Goal: Task Accomplishment & Management: Manage account settings

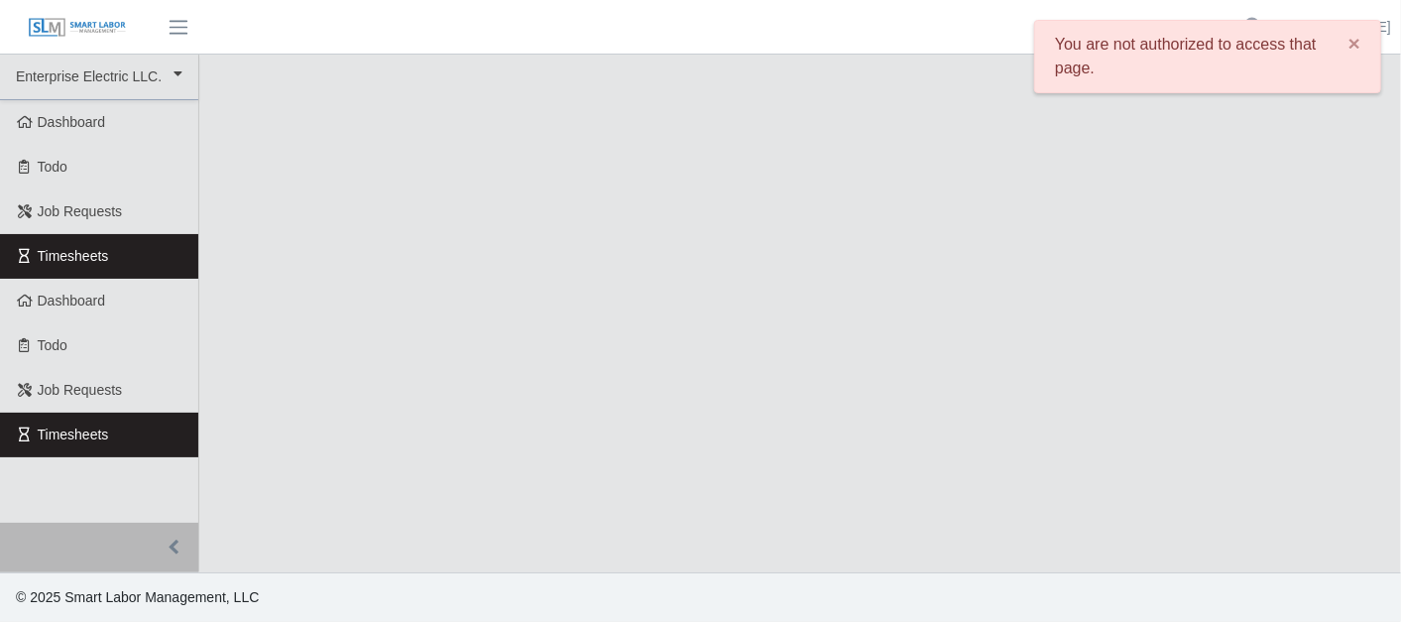
select select
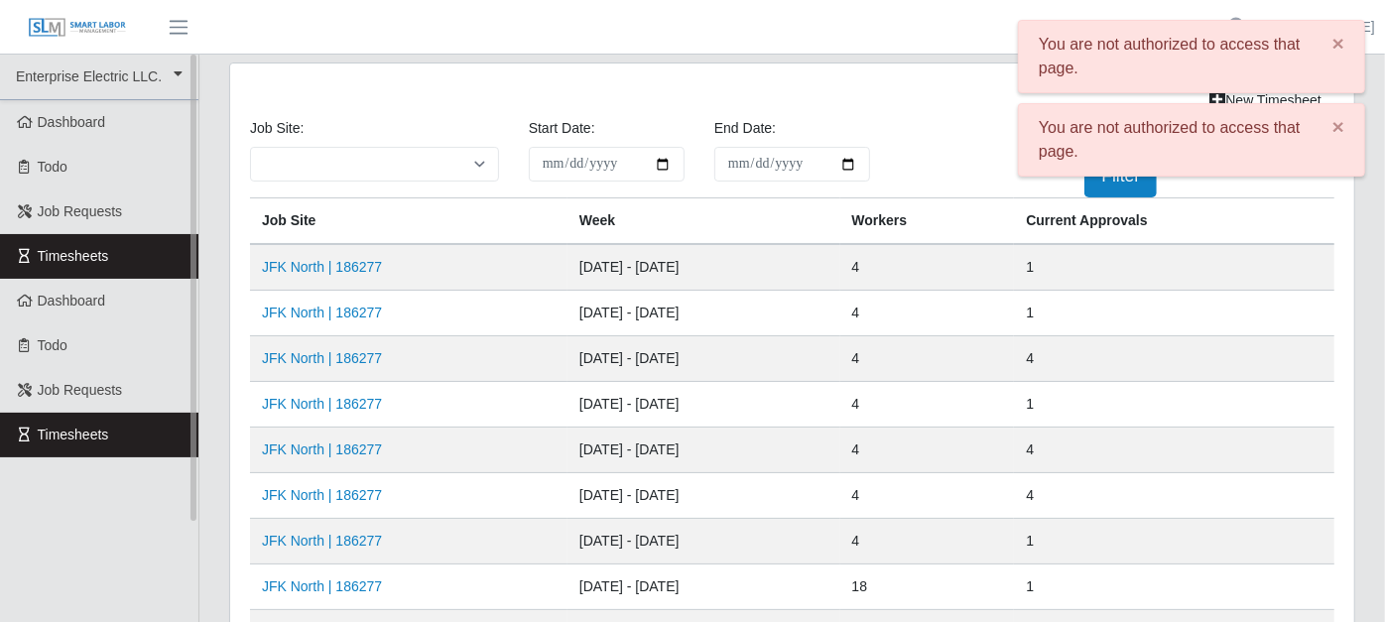
click at [139, 252] on link "Timesheets" at bounding box center [99, 256] width 198 height 45
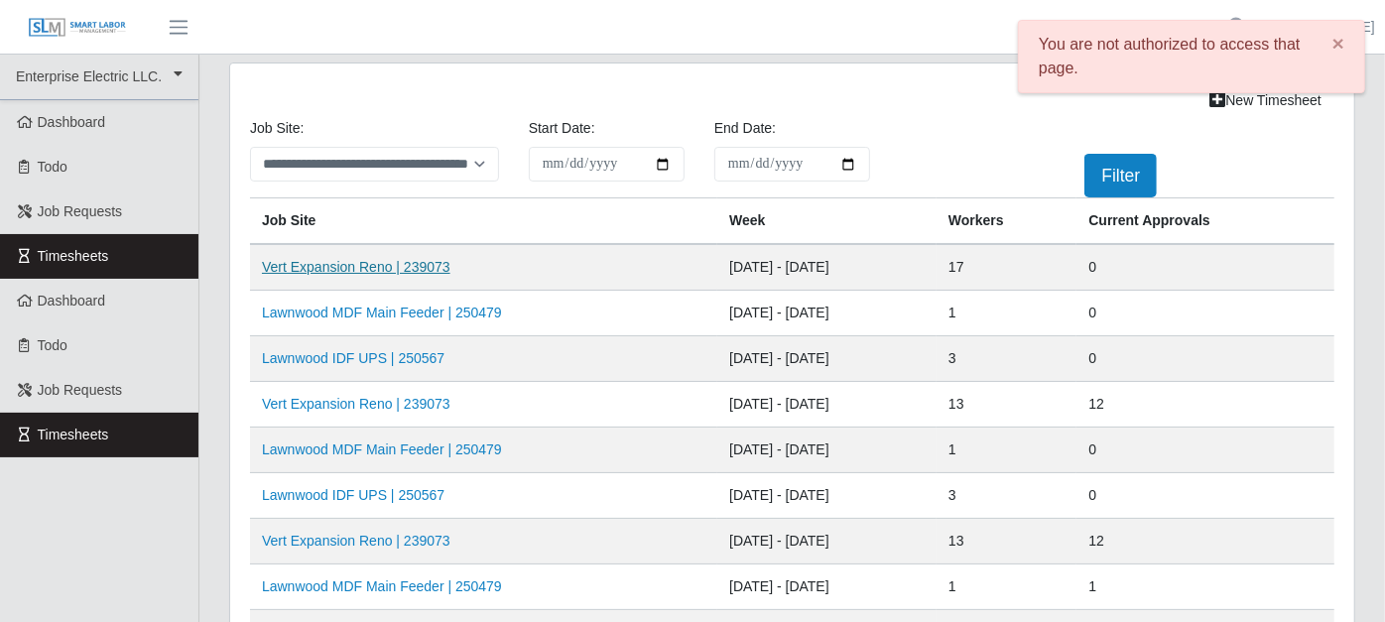
click at [329, 266] on link "Vert Expansion Reno | 239073" at bounding box center [356, 267] width 188 height 16
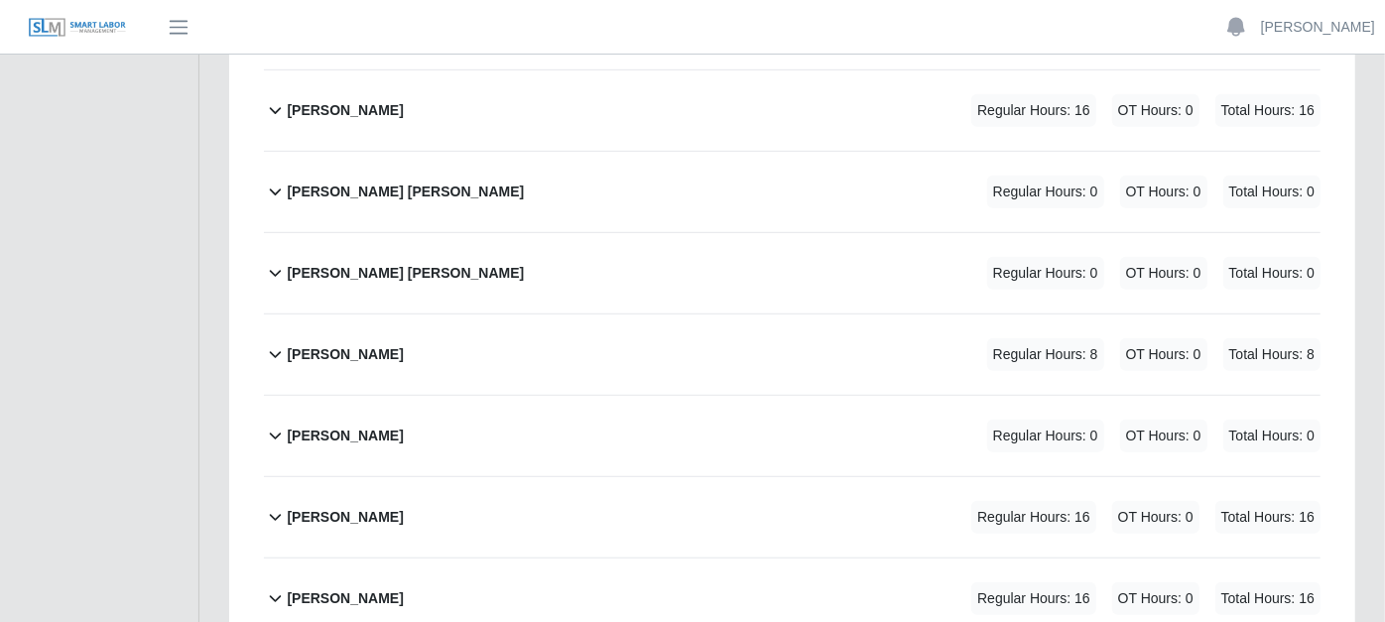
scroll to position [661, 0]
click at [272, 179] on icon at bounding box center [275, 191] width 23 height 24
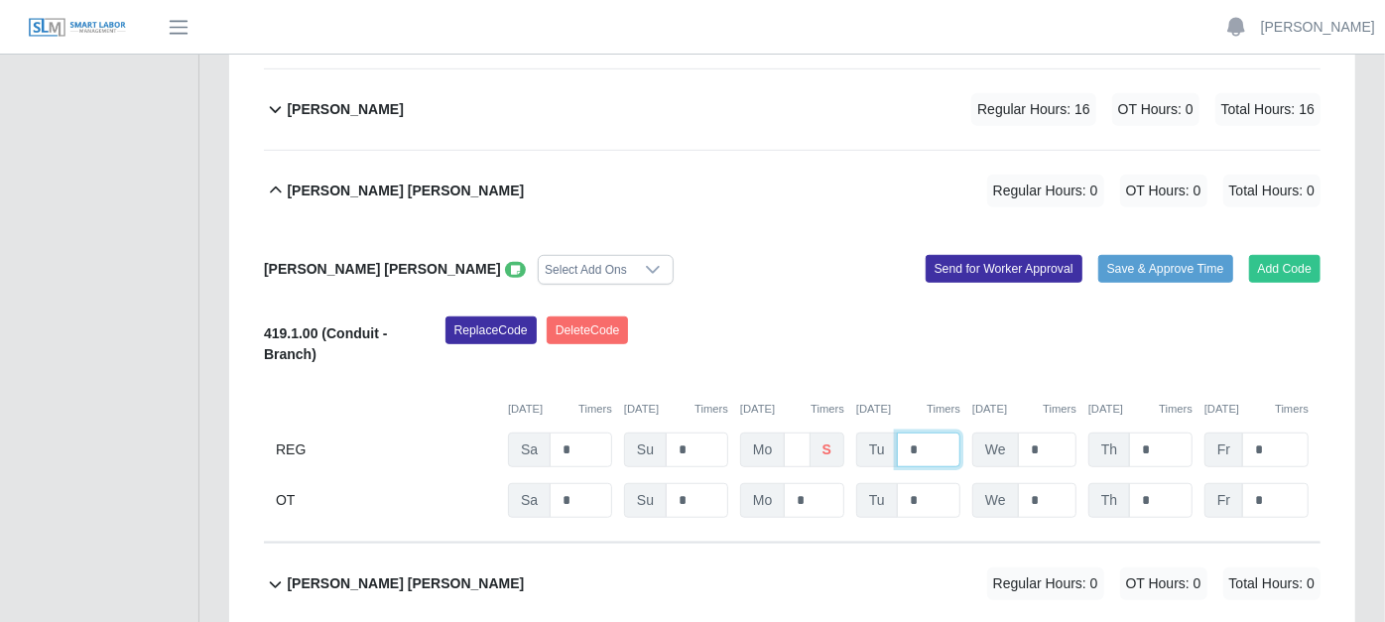
click at [930, 432] on input "*" at bounding box center [928, 449] width 63 height 35
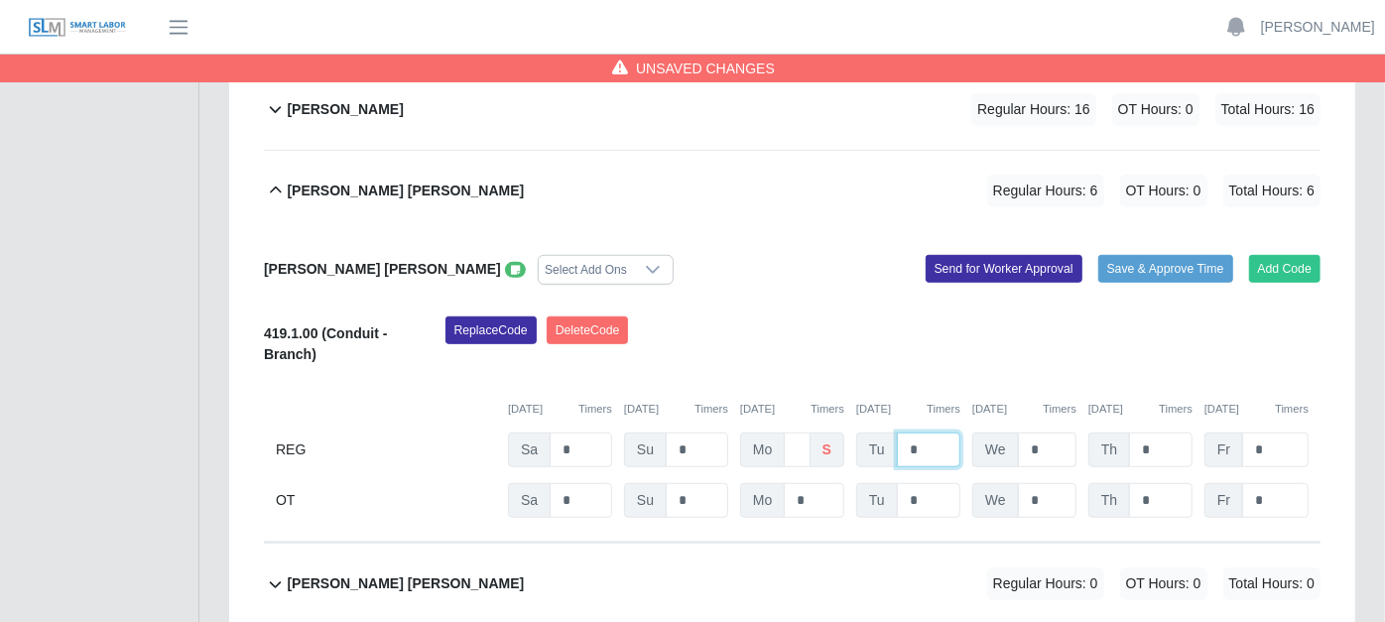
type input "*"
click at [1047, 432] on input "*" at bounding box center [1047, 449] width 59 height 35
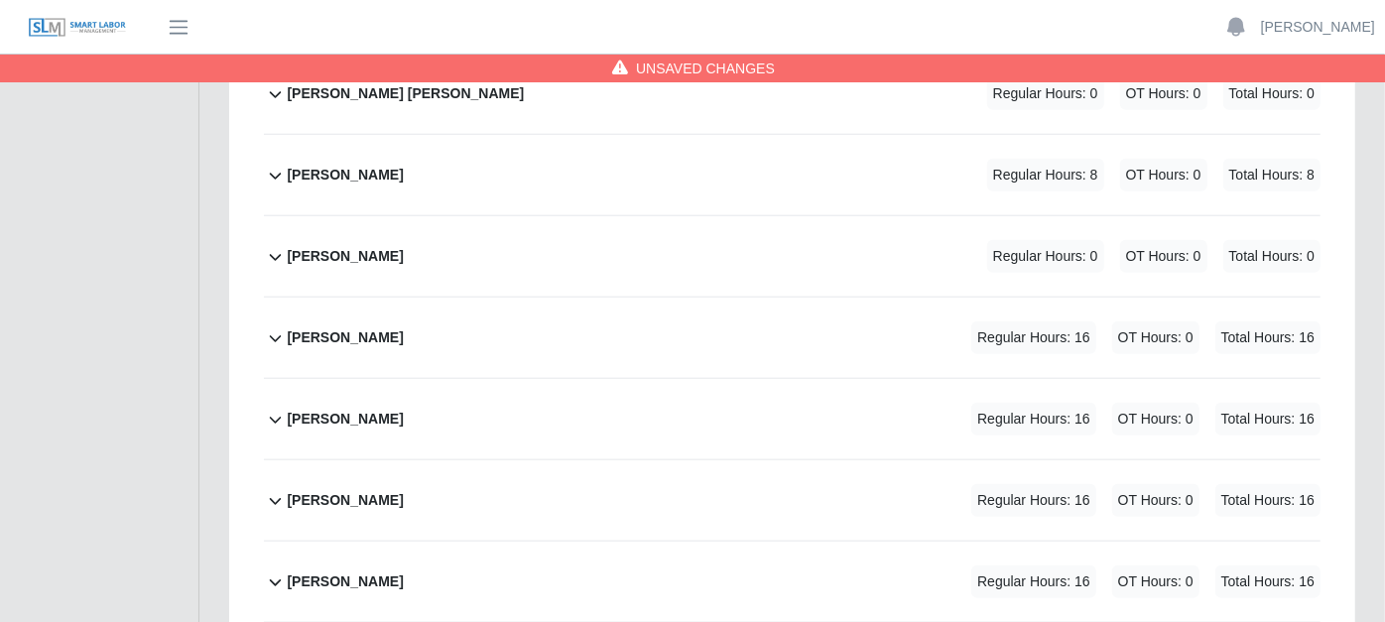
scroll to position [1650, 0]
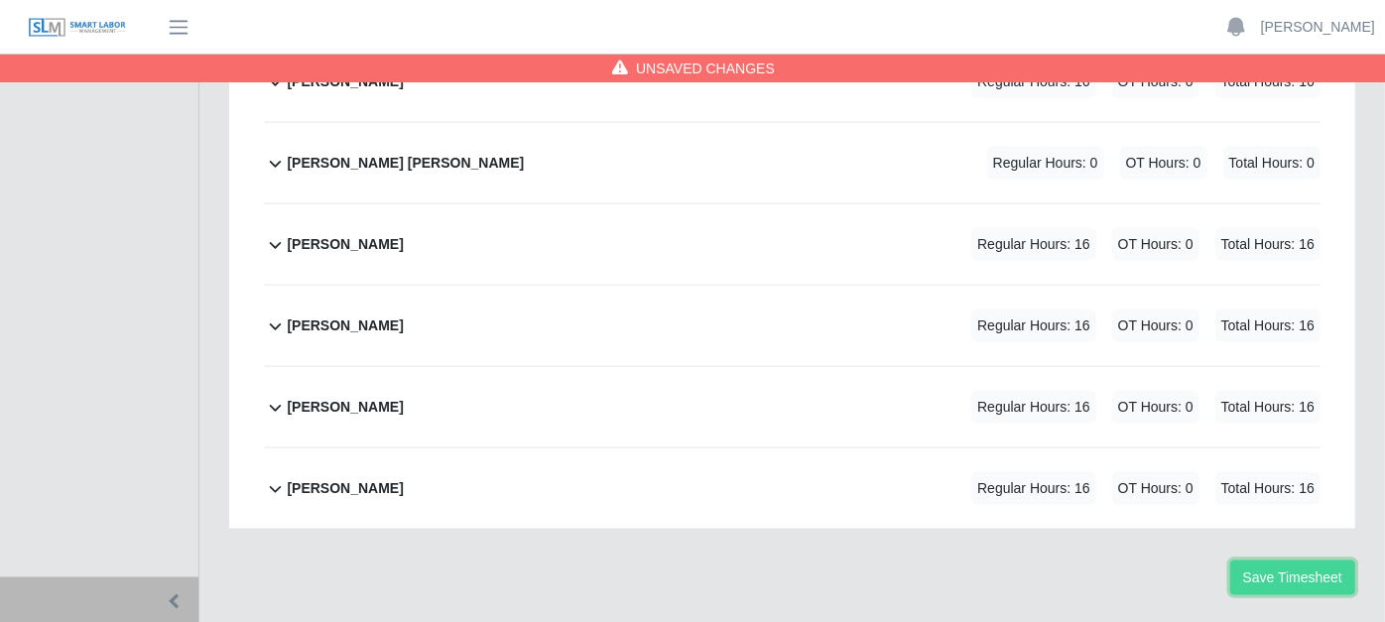
click at [1289, 560] on button "Save Timesheet" at bounding box center [1292, 577] width 125 height 35
